Goal: Find specific fact: Find specific fact

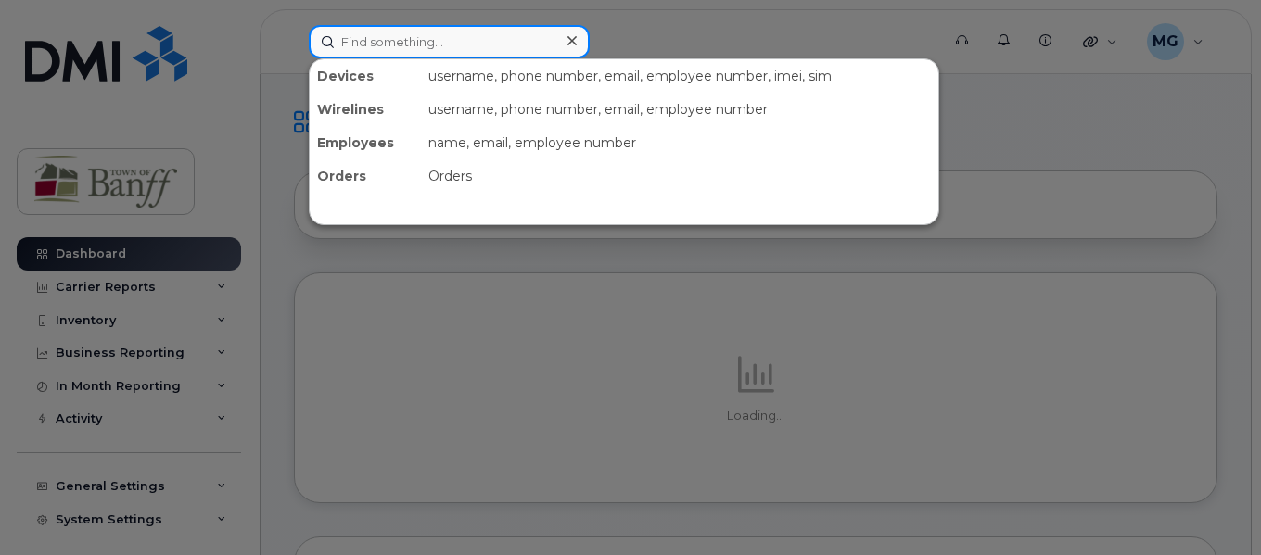
click at [397, 46] on input at bounding box center [449, 41] width 281 height 33
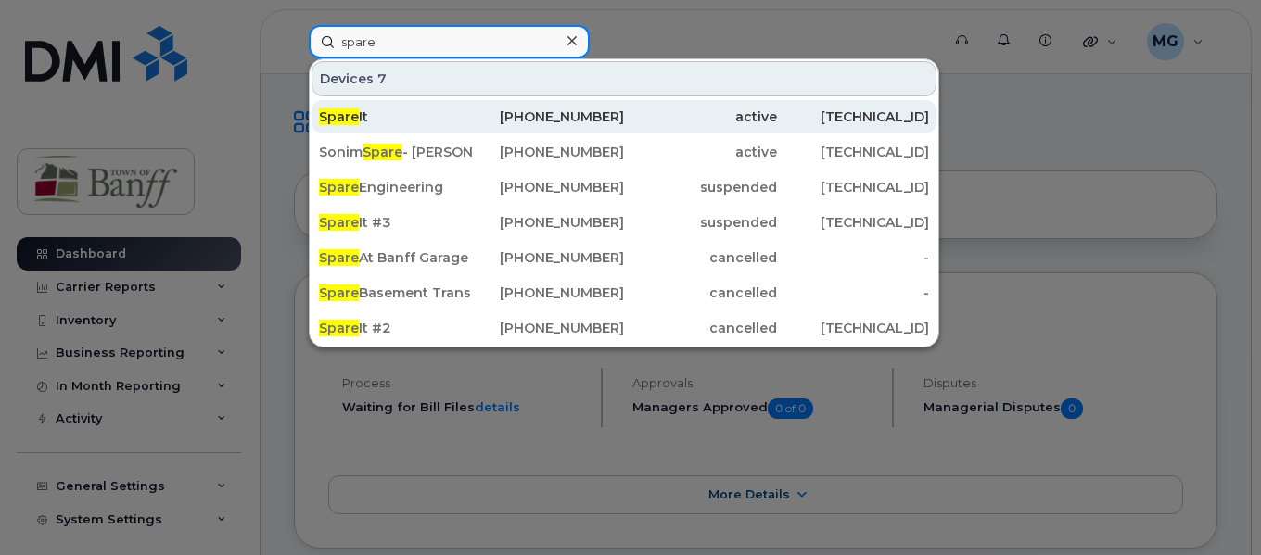
type input "spare"
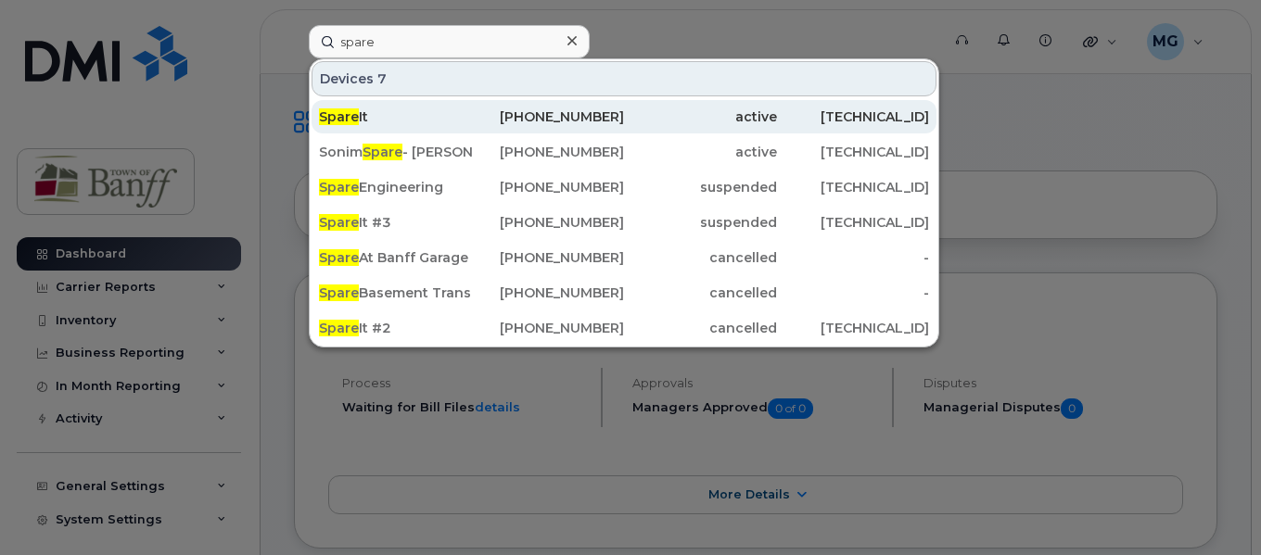
click at [388, 117] on div "Spare It" at bounding box center [395, 117] width 153 height 19
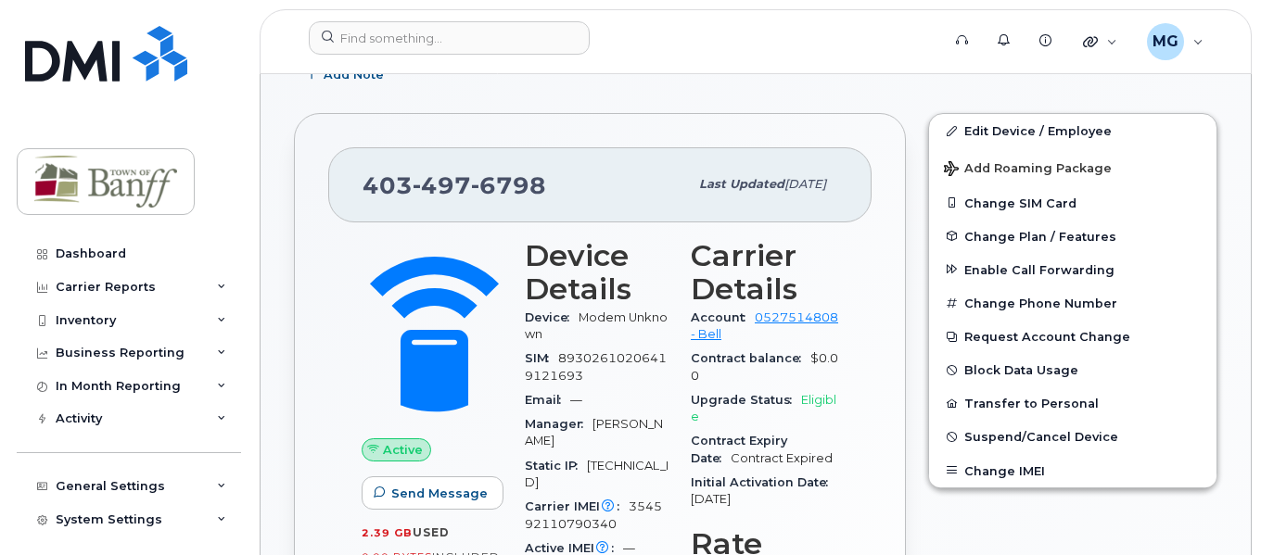
scroll to position [354, 0]
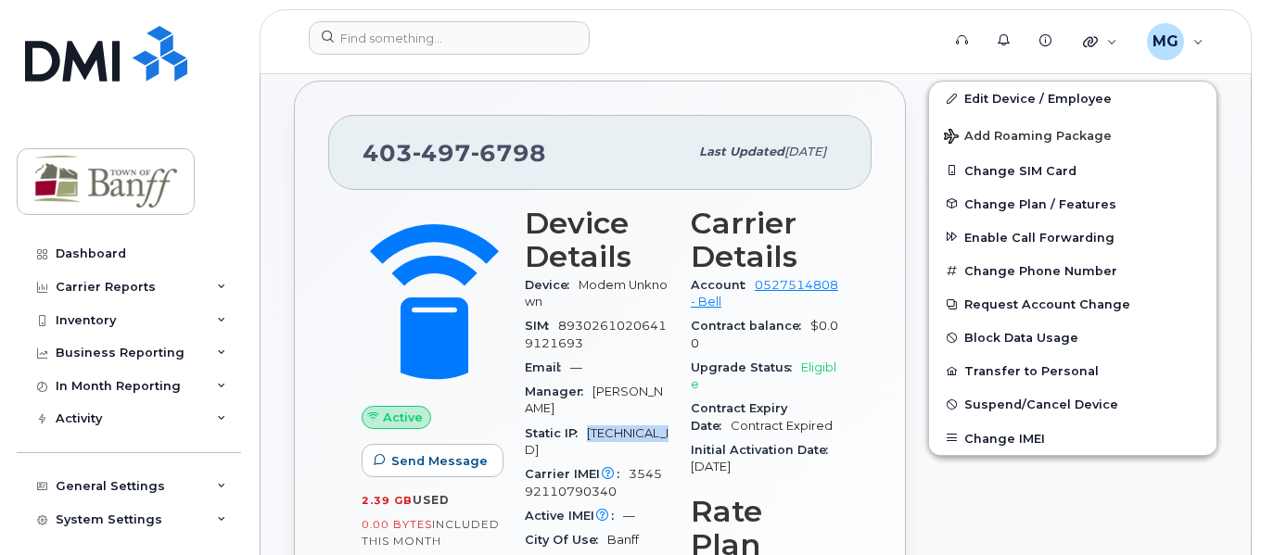
drag, startPoint x: 590, startPoint y: 432, endPoint x: 652, endPoint y: 443, distance: 63.1
click at [652, 443] on div "Static IP 76.70.197.74" at bounding box center [597, 443] width 144 height 42
copy span "[TECHNICAL_ID]"
